Goal: Check status

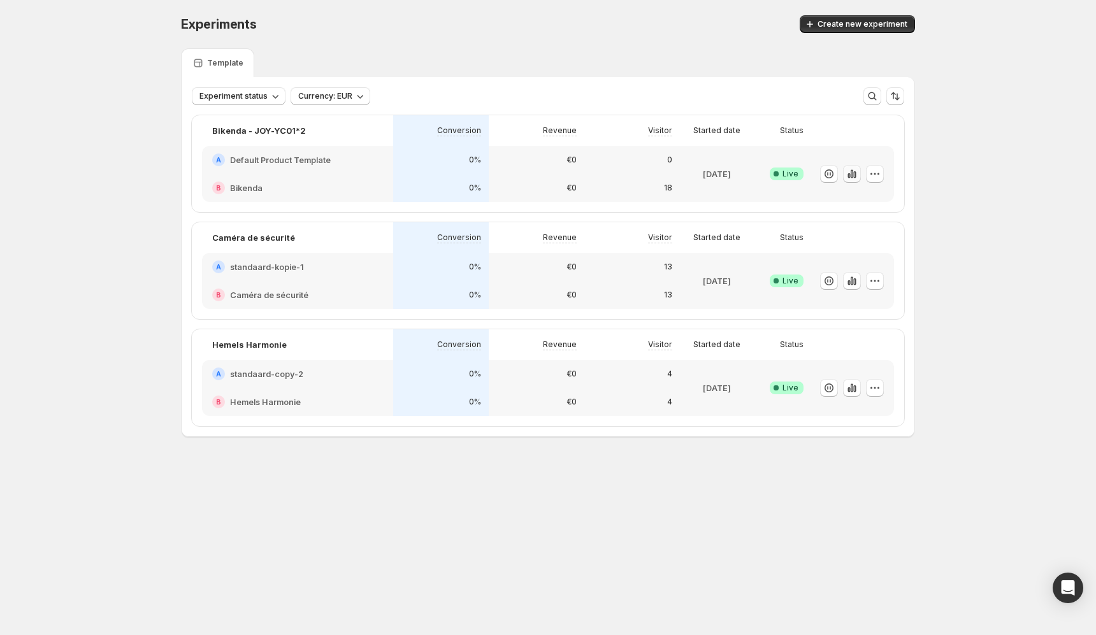
click at [849, 171] on icon "button" at bounding box center [852, 174] width 13 height 13
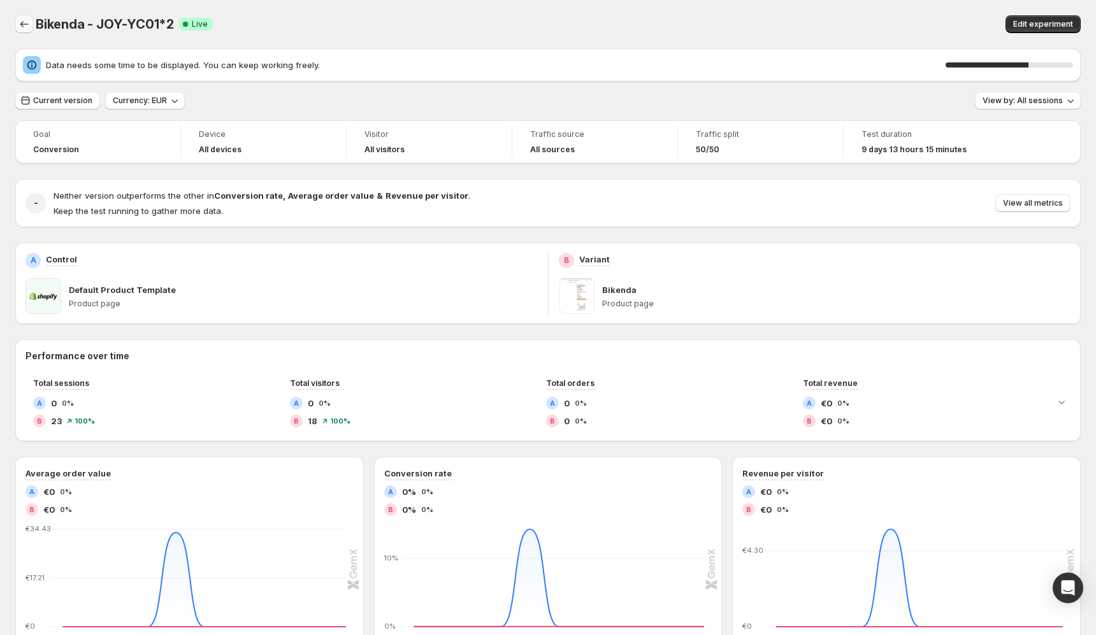
click at [21, 25] on icon "Back" at bounding box center [24, 24] width 8 height 6
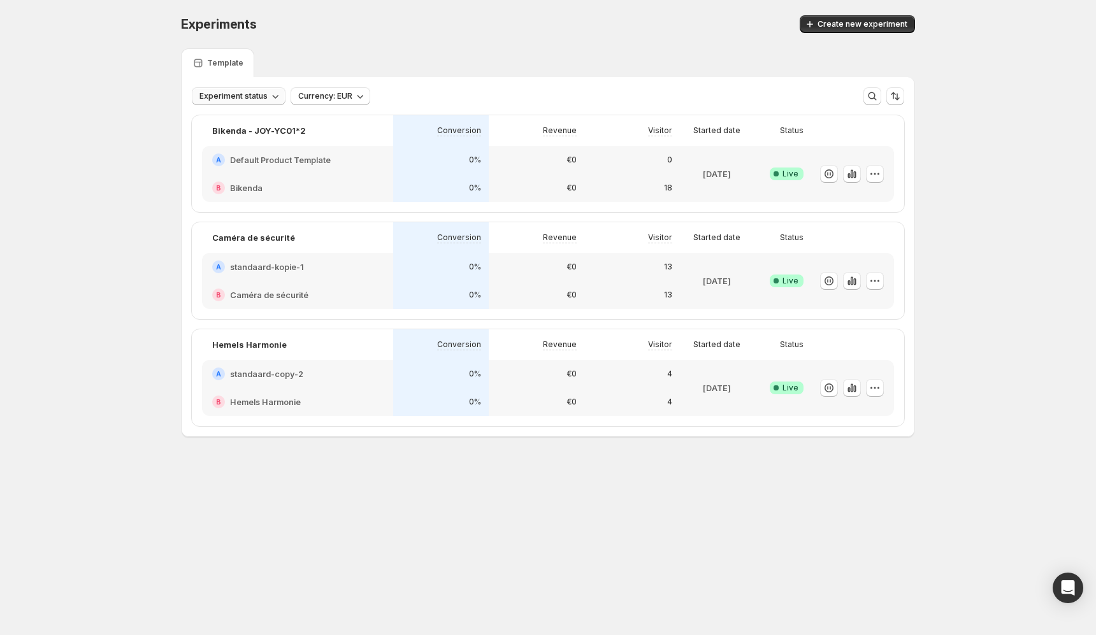
click at [266, 94] on button "Experiment status" at bounding box center [239, 96] width 94 height 18
click at [320, 100] on span "Currency: EUR" at bounding box center [325, 96] width 54 height 10
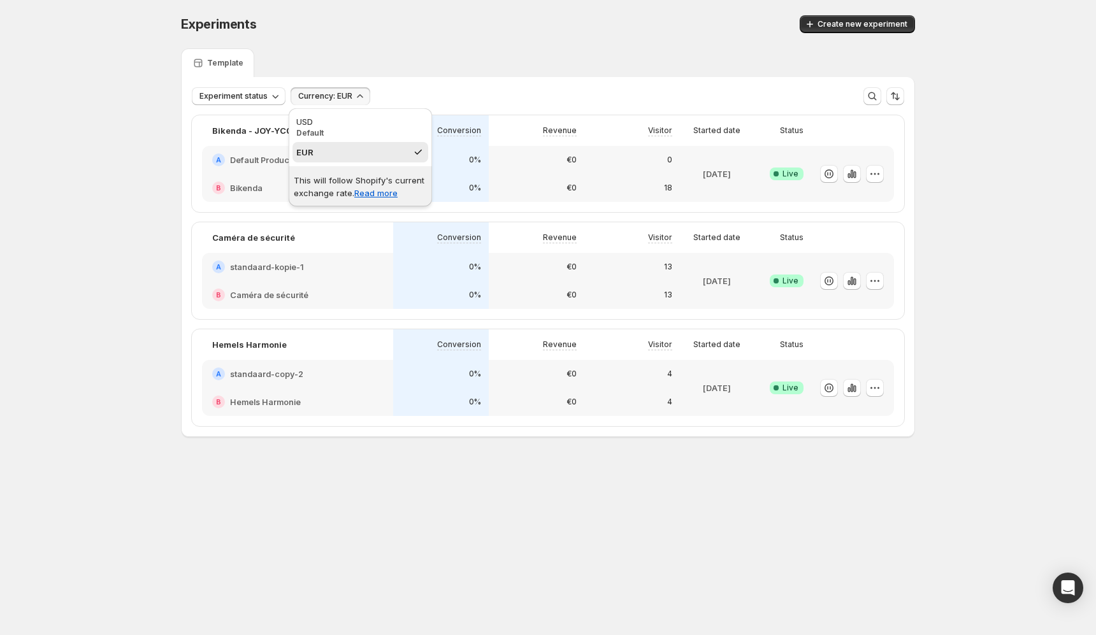
click at [370, 38] on div "Experiments. This page is ready Experiments Create new experiment" at bounding box center [548, 24] width 734 height 48
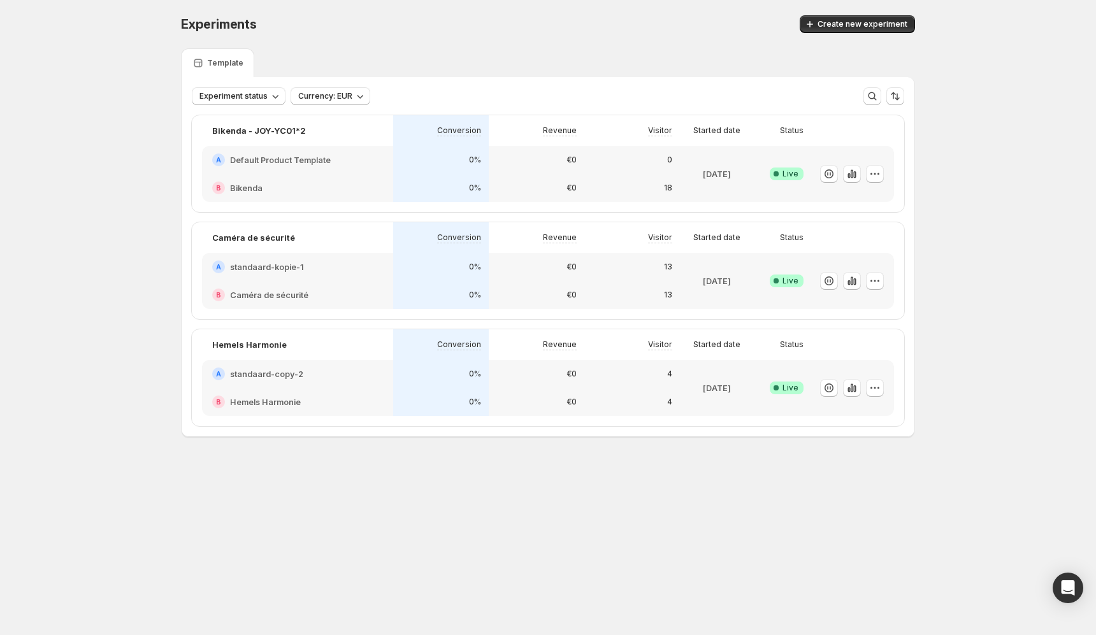
click at [280, 159] on h2 "Default Product Template" at bounding box center [280, 160] width 101 height 13
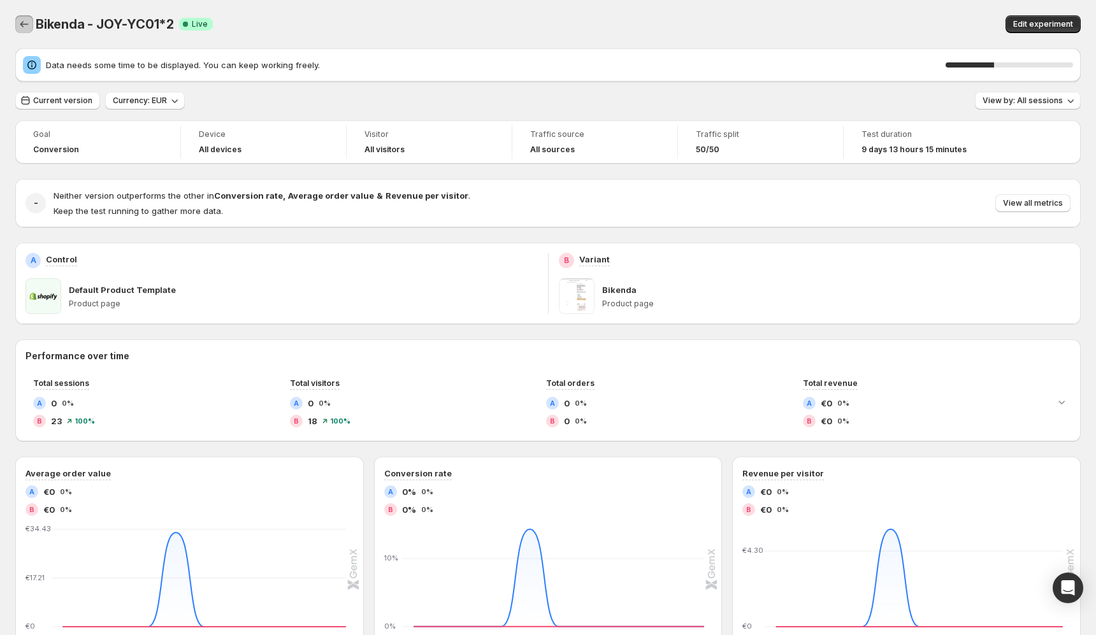
click at [24, 23] on icon "Back" at bounding box center [24, 24] width 13 height 13
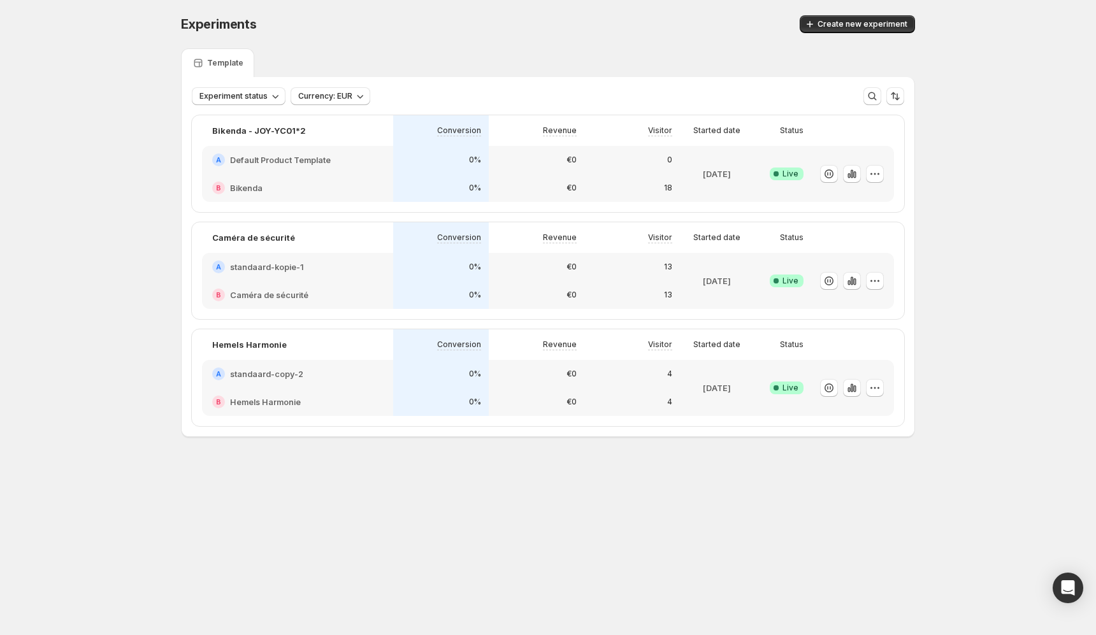
click at [599, 289] on div "13" at bounding box center [632, 295] width 80 height 13
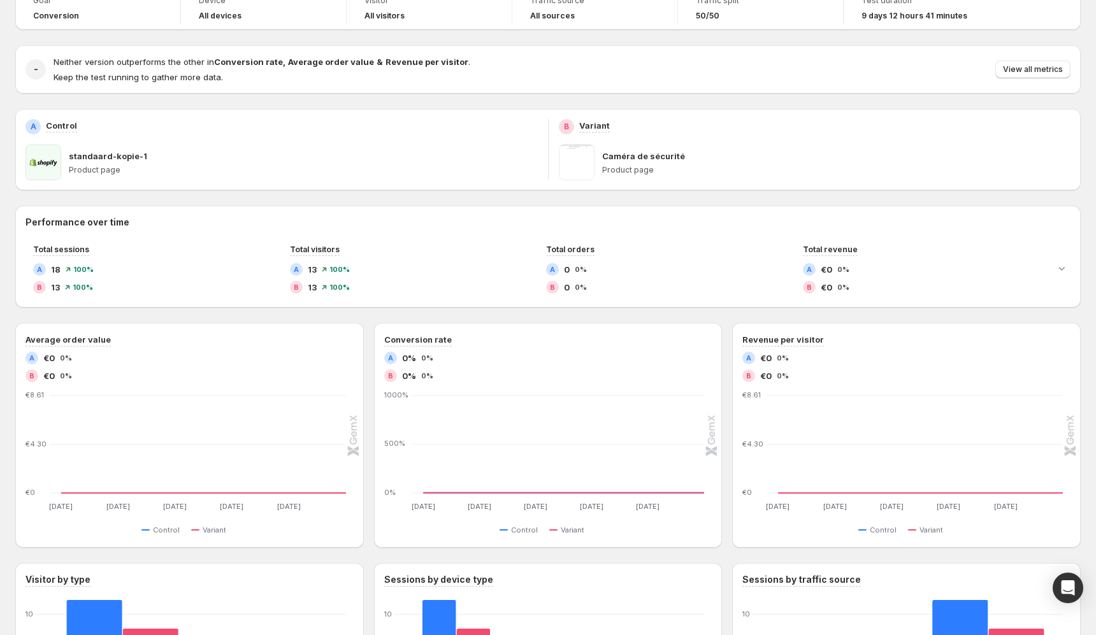
scroll to position [84, 0]
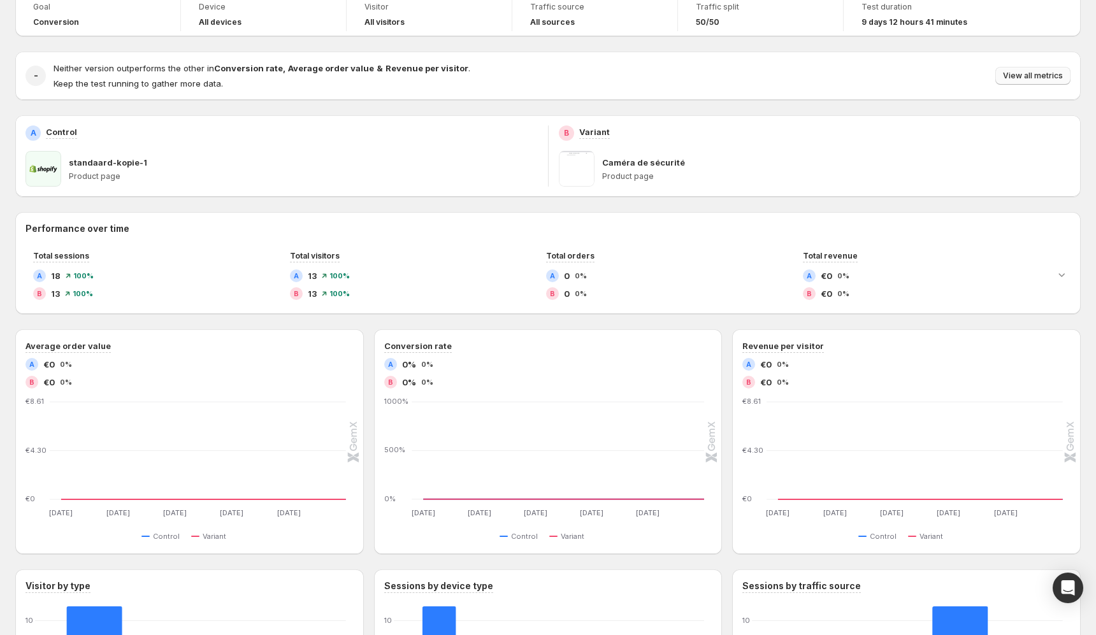
click at [1024, 75] on span "View all metrics" at bounding box center [1033, 76] width 60 height 10
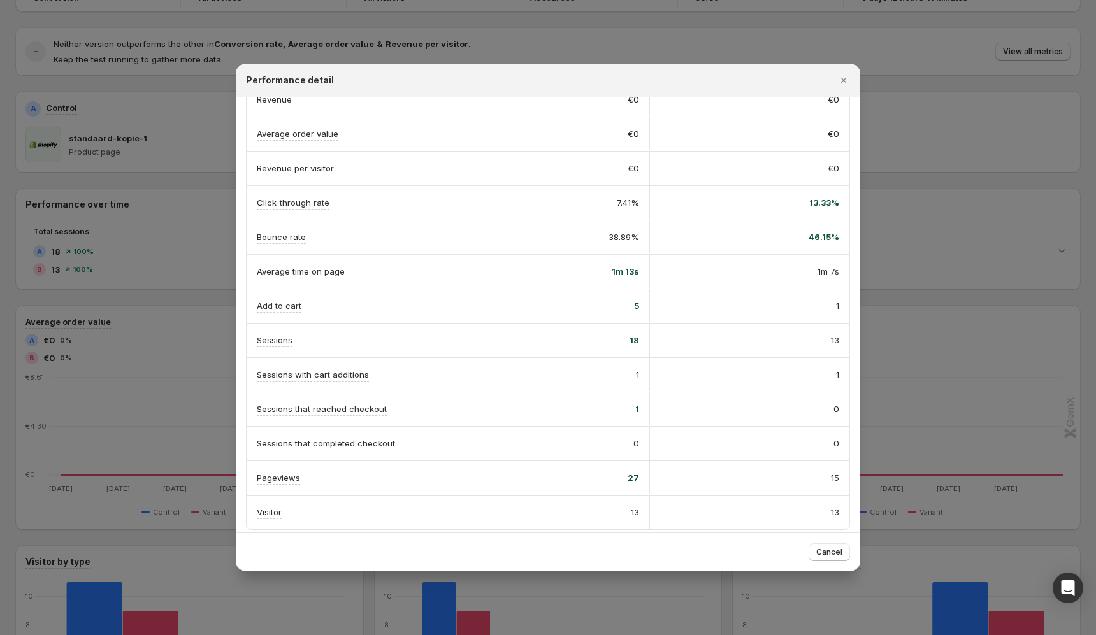
scroll to position [122, 0]
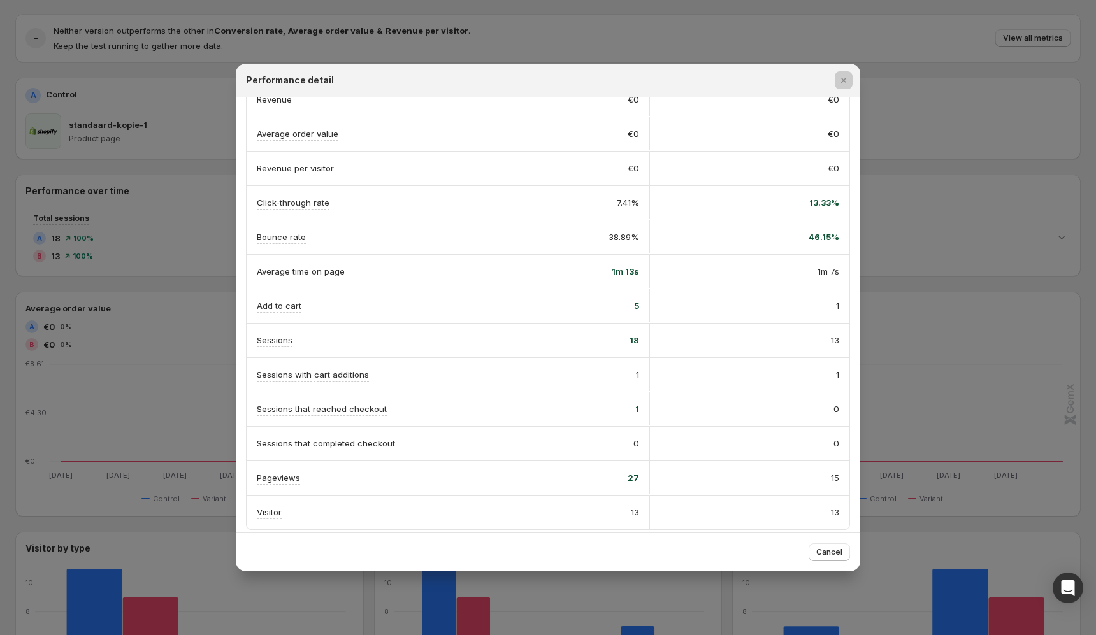
click at [937, 326] on div at bounding box center [548, 317] width 1096 height 635
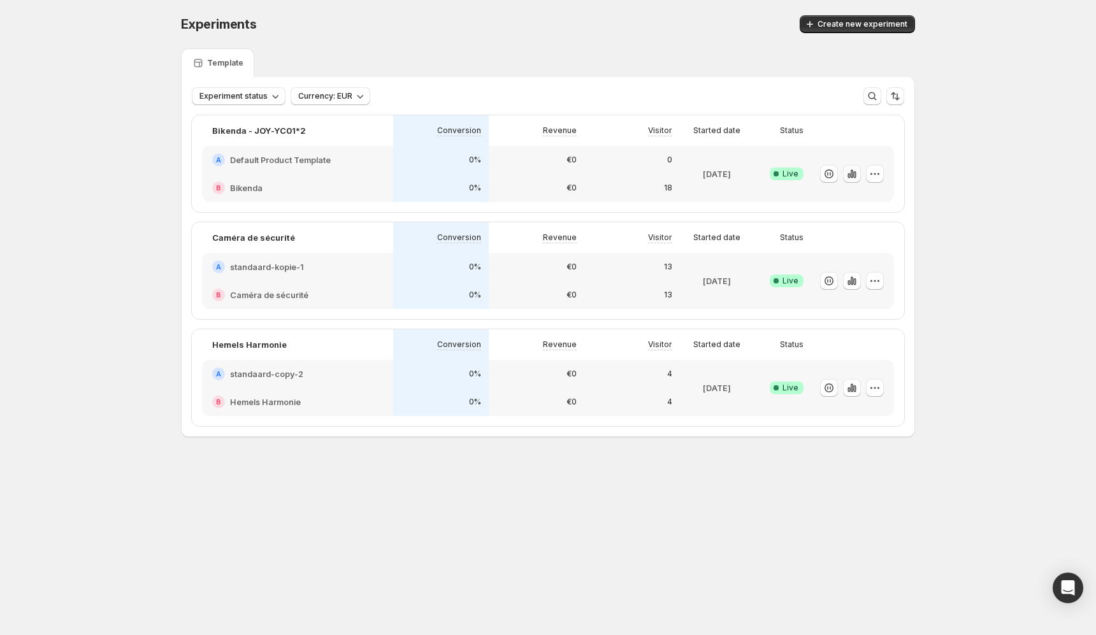
click at [855, 176] on icon "button" at bounding box center [852, 174] width 13 height 13
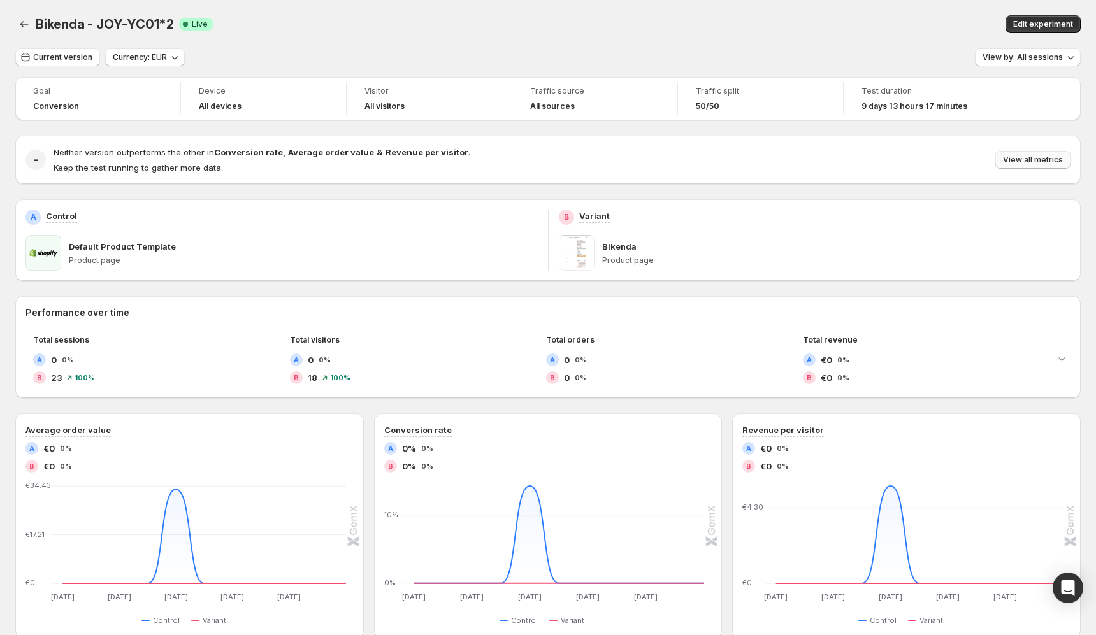
click at [1038, 161] on span "View all metrics" at bounding box center [1033, 160] width 60 height 10
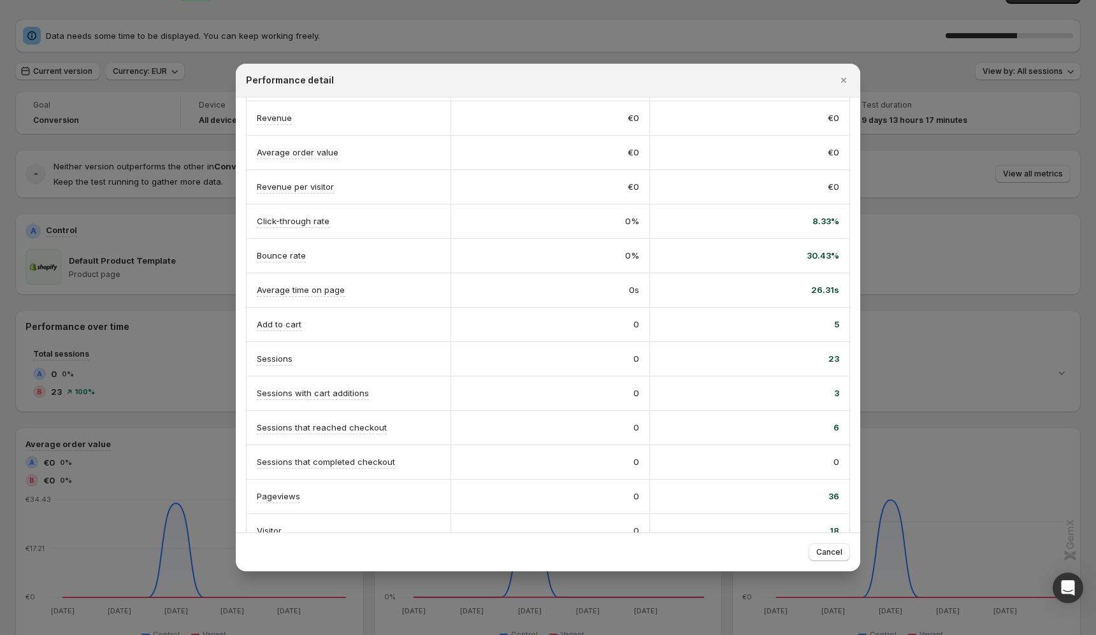
scroll to position [106, 0]
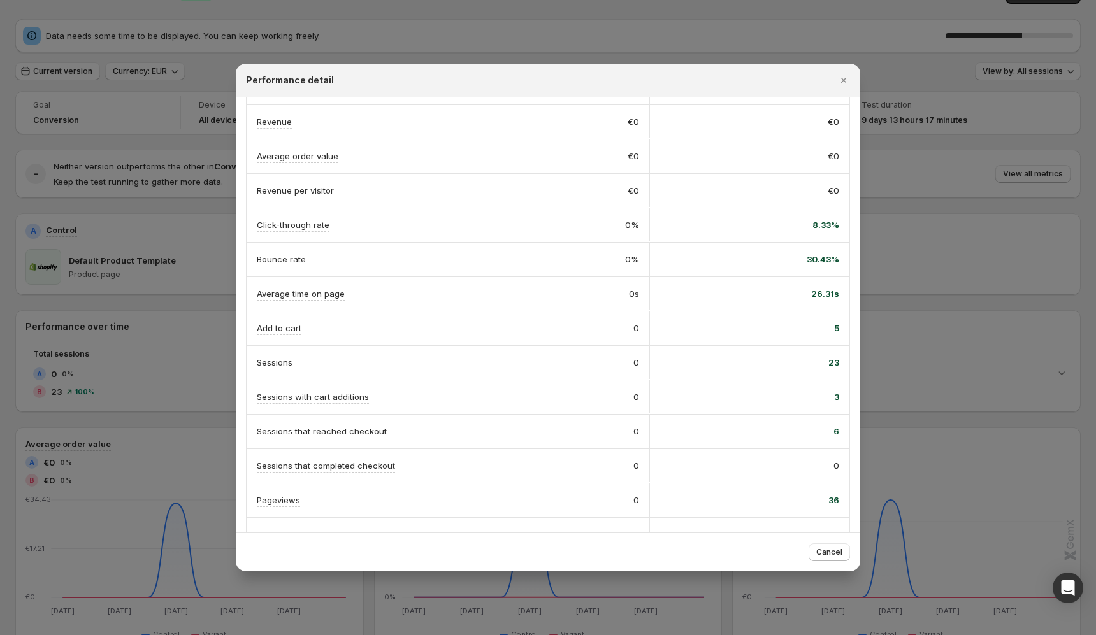
click at [843, 71] on div "Performance detail" at bounding box center [548, 81] width 625 height 34
